Goal: Check status: Check status

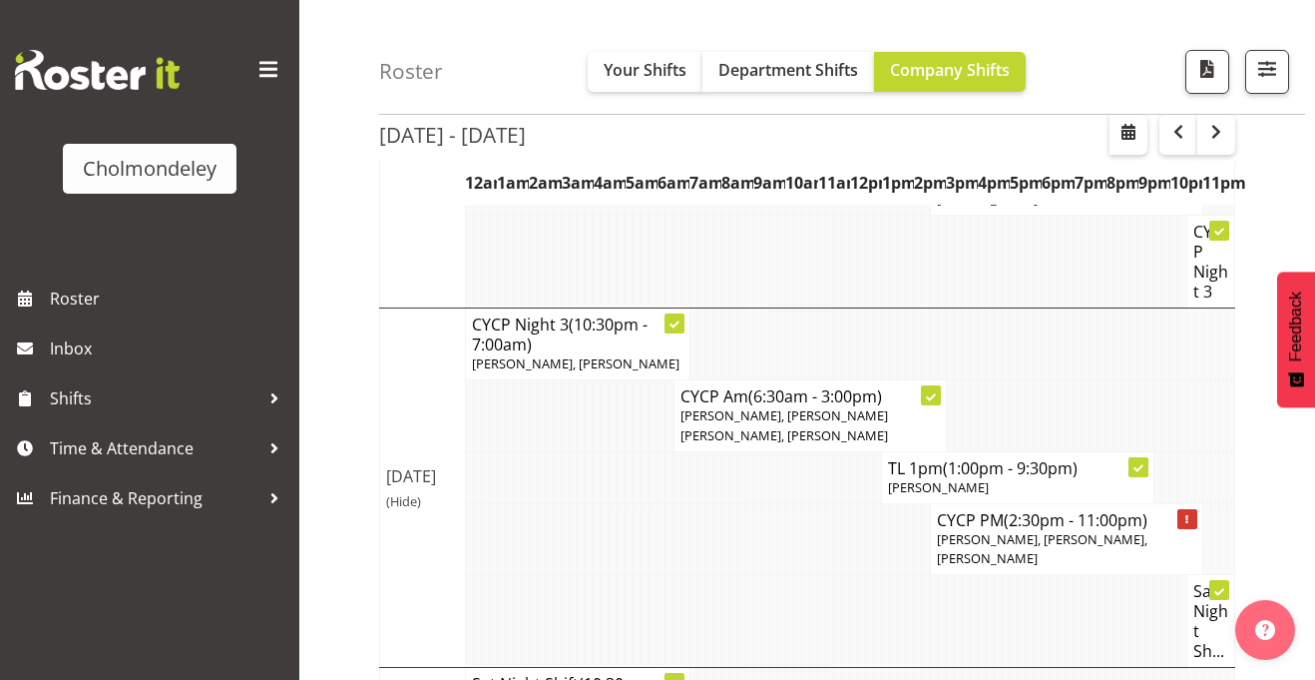
scroll to position [557, 0]
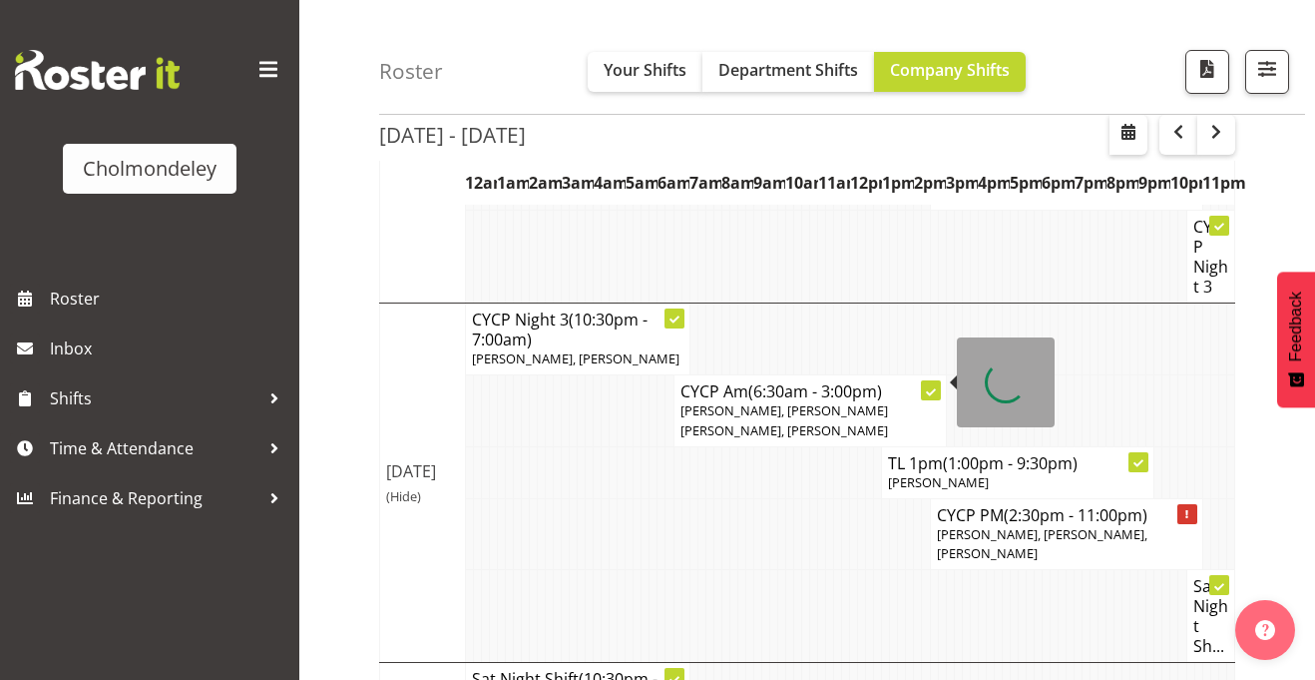
click at [740, 401] on span "[PERSON_NAME], [PERSON_NAME] [PERSON_NAME], [PERSON_NAME]" at bounding box center [785, 419] width 208 height 37
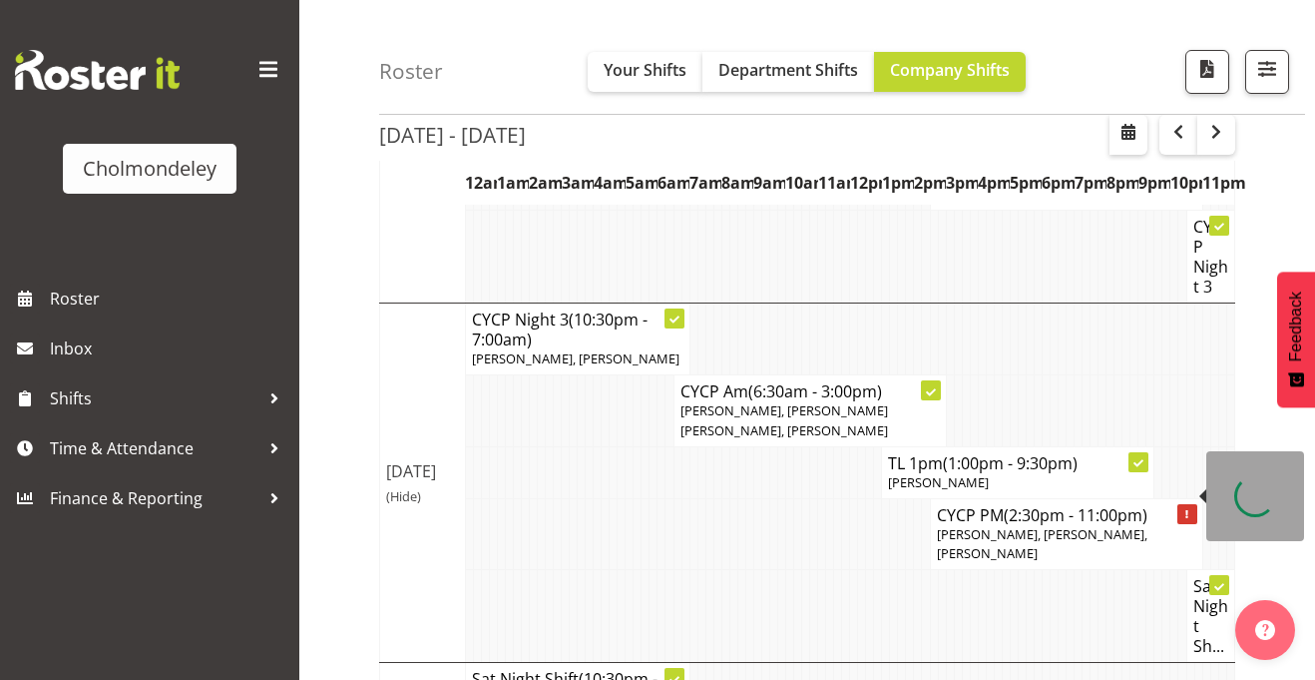
scroll to position [680, 0]
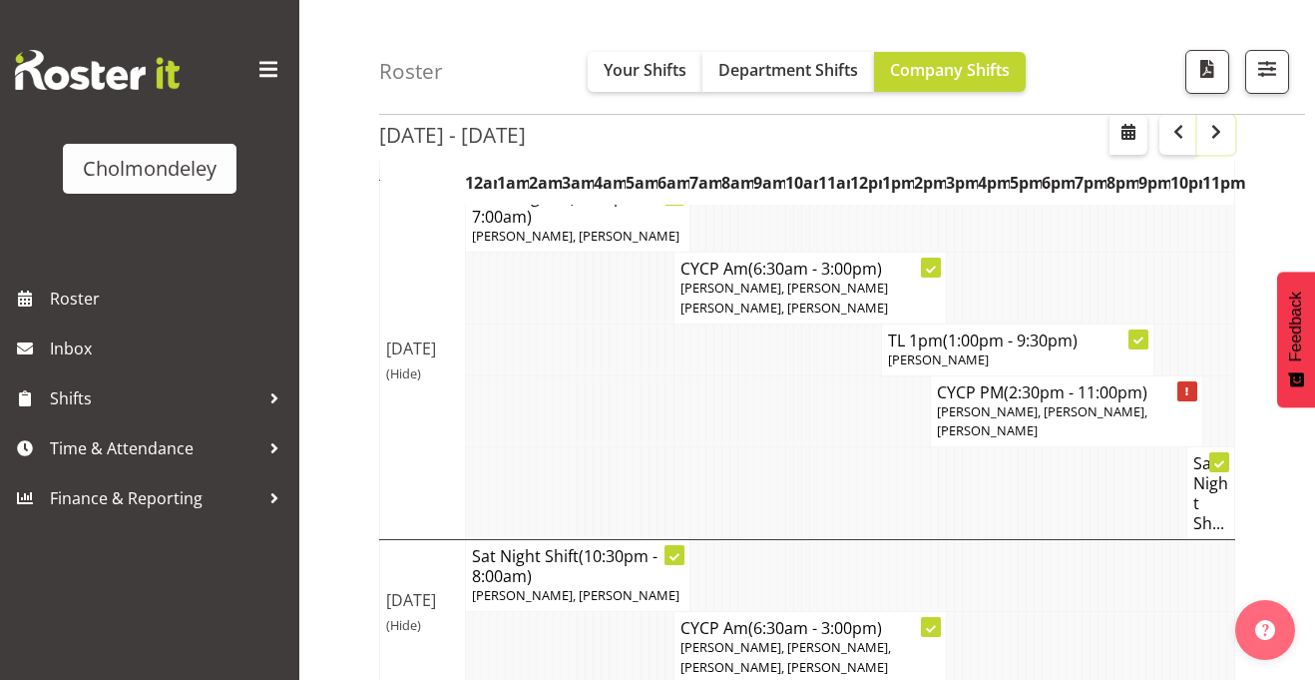
click at [1205, 136] on span "button" at bounding box center [1217, 132] width 24 height 24
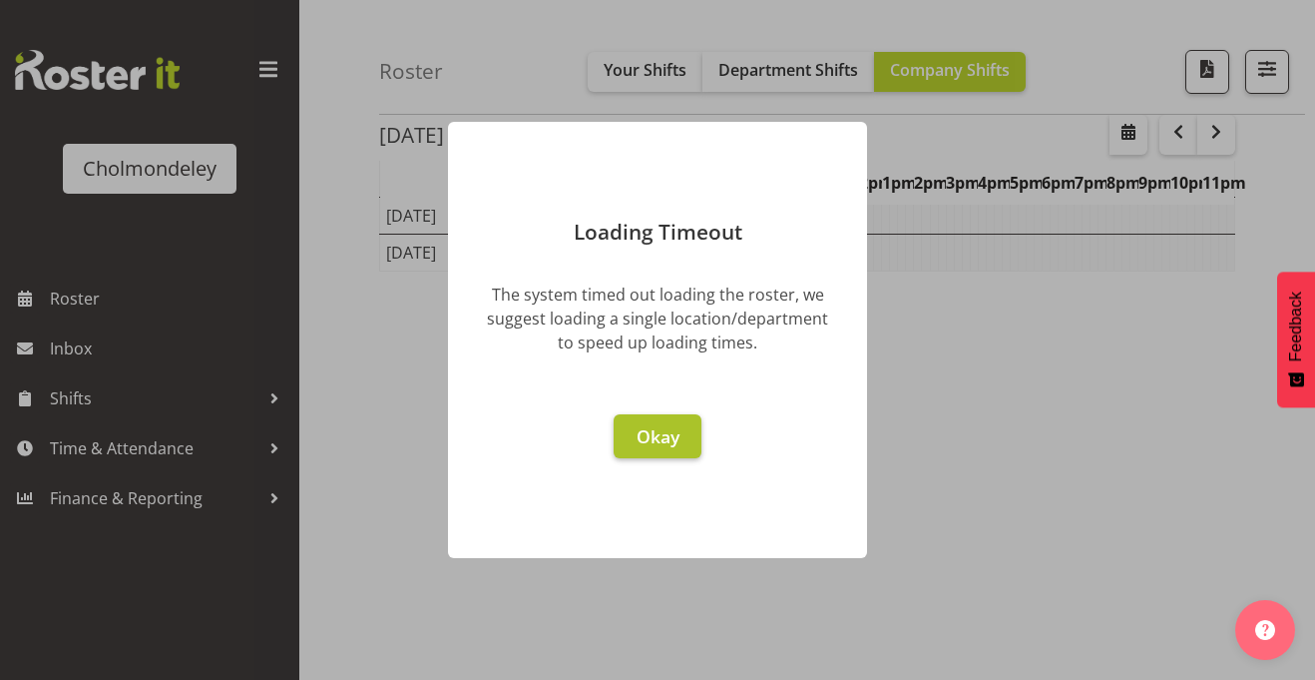
click at [660, 426] on span "Okay" at bounding box center [658, 436] width 43 height 24
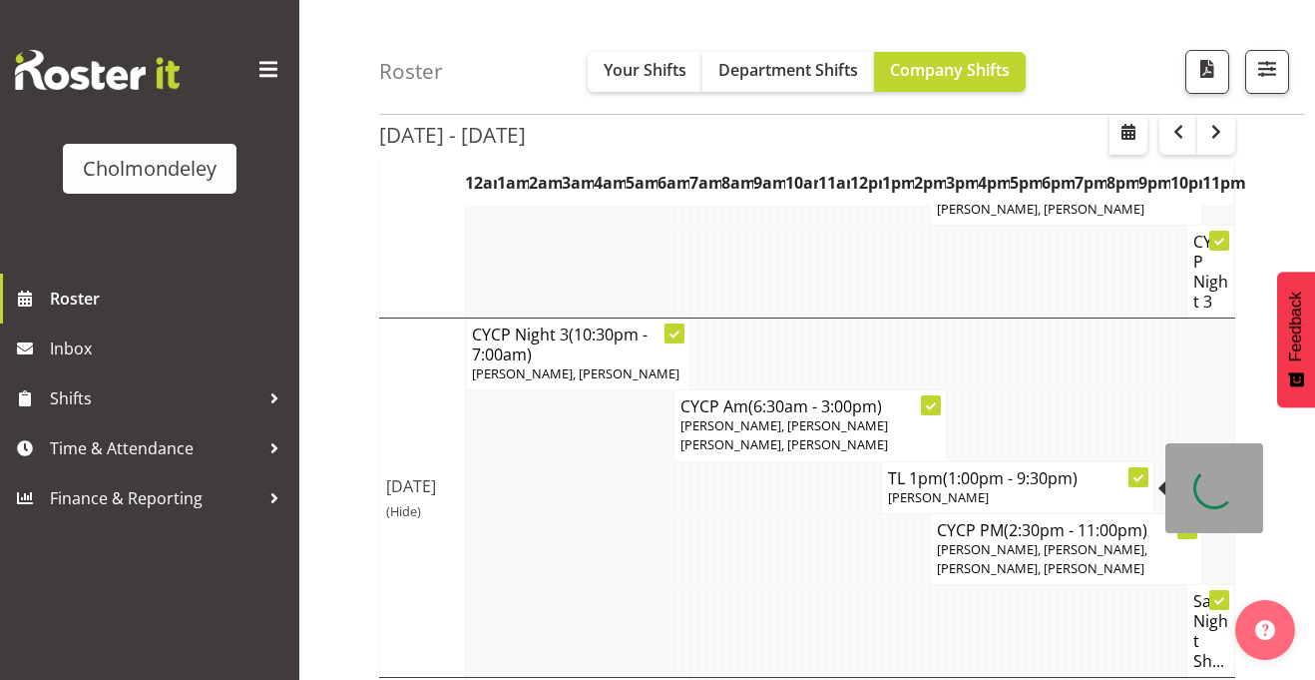
scroll to position [680, 0]
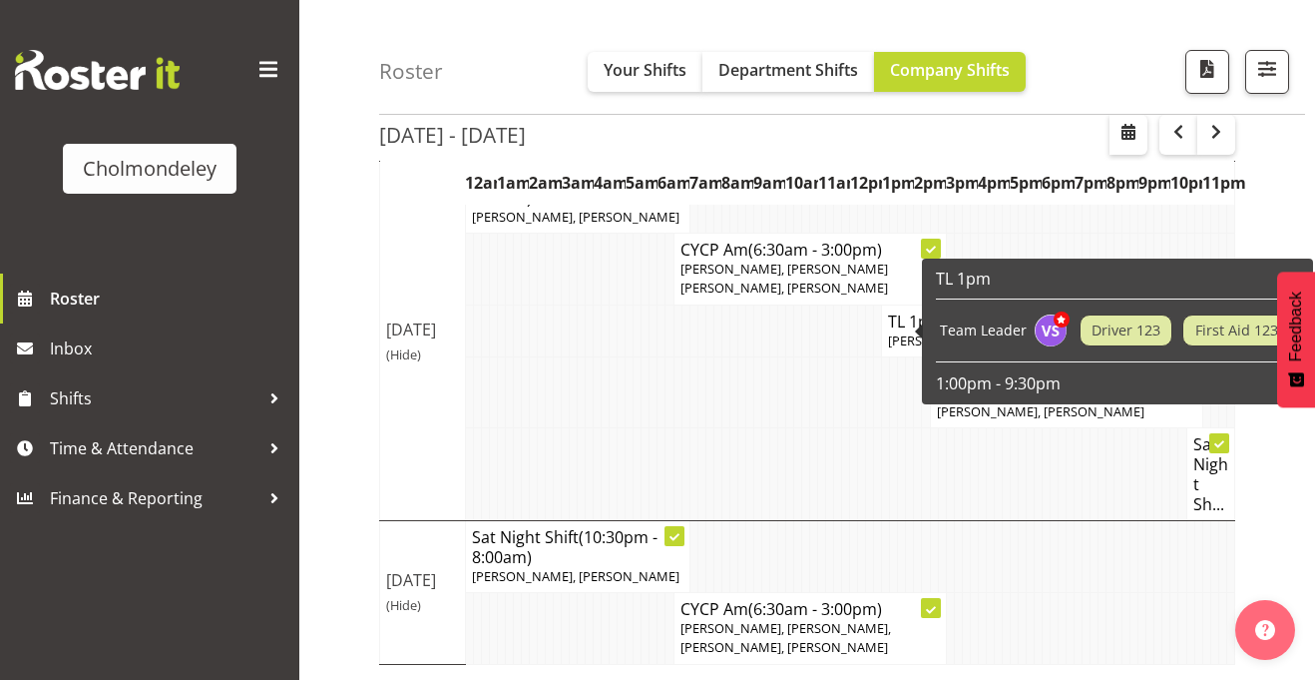
click at [716, 466] on td at bounding box center [718, 474] width 8 height 93
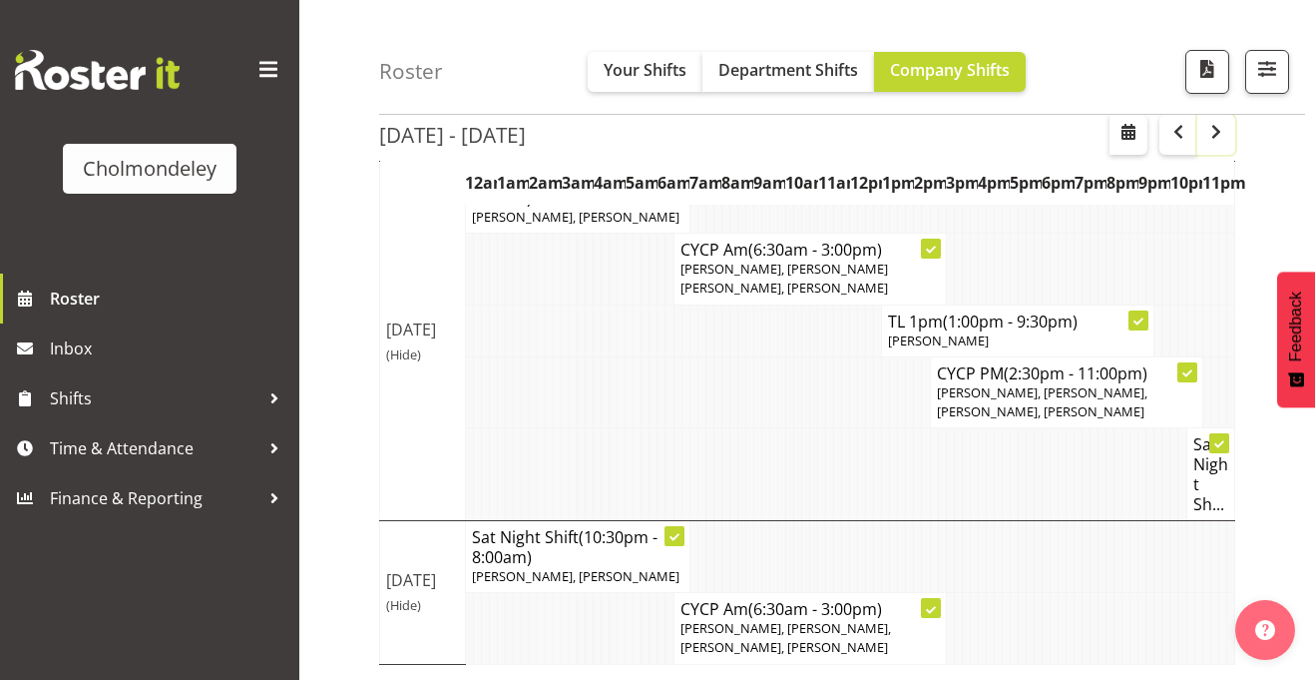
click at [1214, 137] on span "button" at bounding box center [1217, 132] width 24 height 24
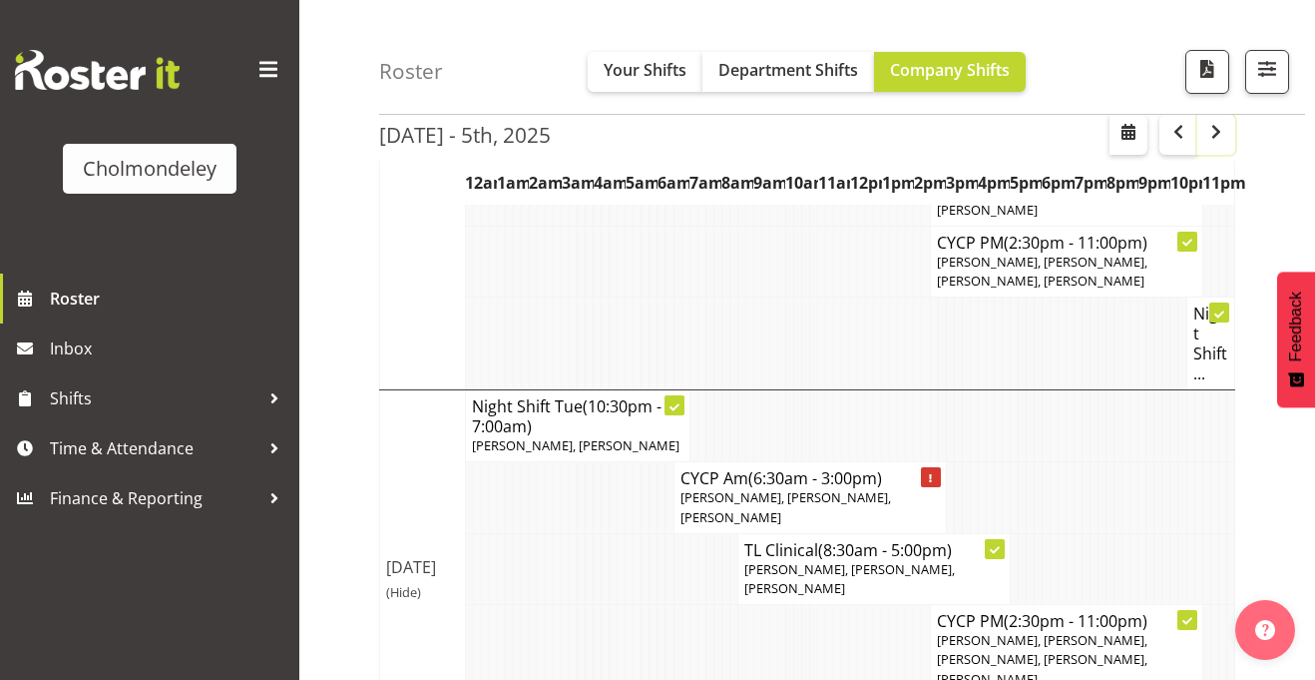
scroll to position [697, 0]
